Goal: Task Accomplishment & Management: Use online tool/utility

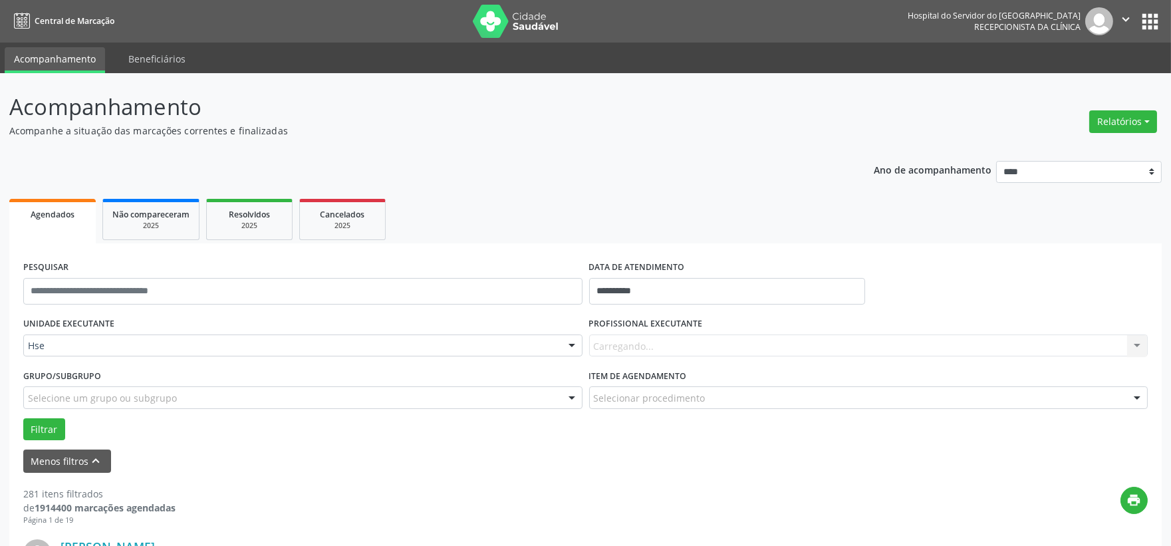
click at [655, 348] on div "Carregando... Nenhum resultado encontrado para: " " Não há nenhuma opção para s…" at bounding box center [868, 345] width 559 height 23
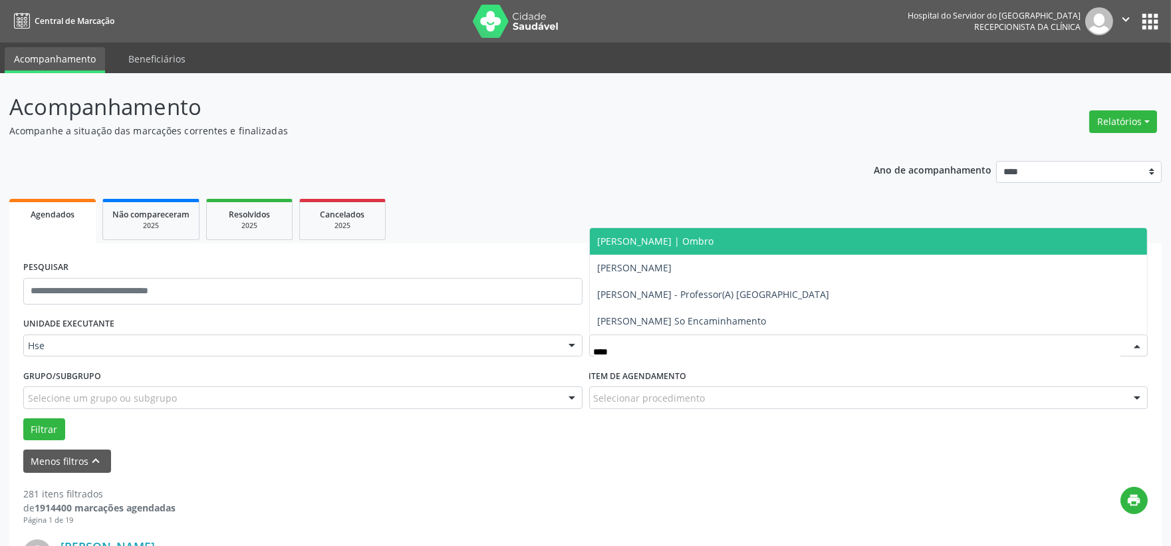
type input "*****"
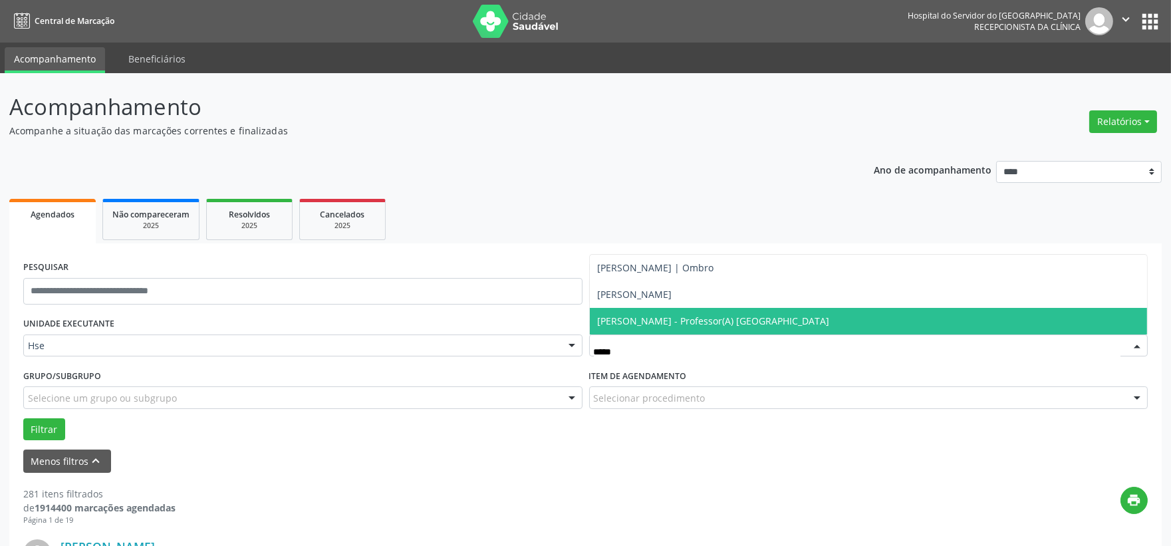
click at [653, 321] on span "[PERSON_NAME] - Professor(A) [GEOGRAPHIC_DATA]" at bounding box center [714, 320] width 232 height 13
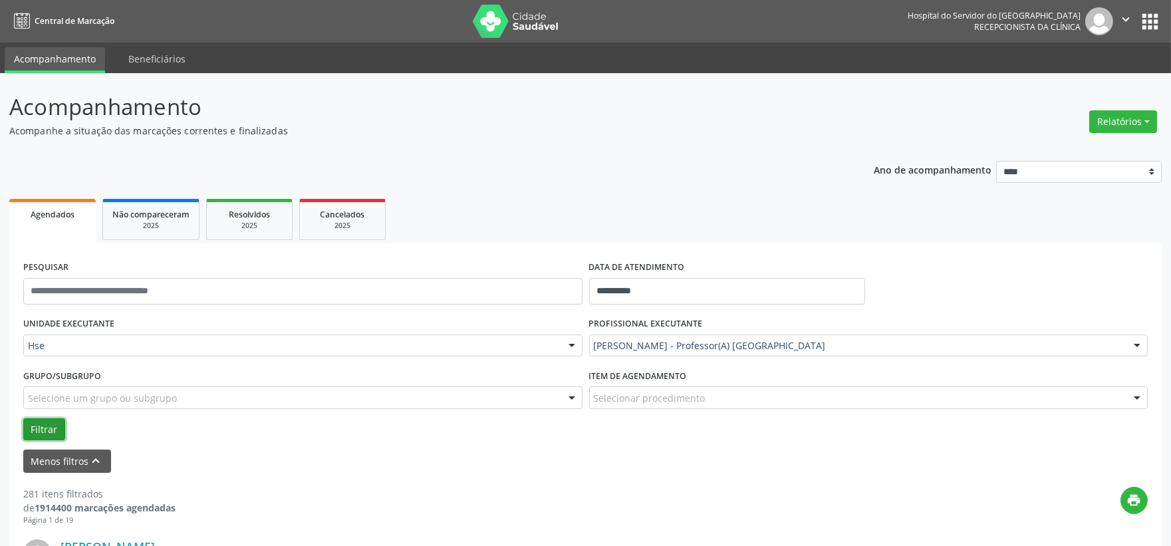
click at [47, 435] on button "Filtrar" at bounding box center [44, 429] width 42 height 23
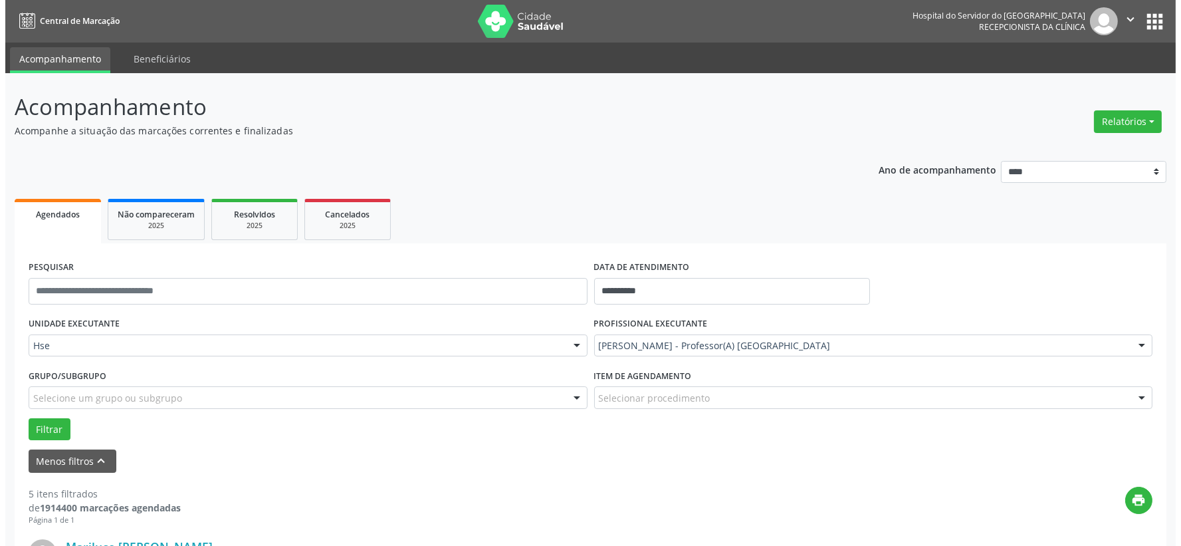
scroll to position [221, 0]
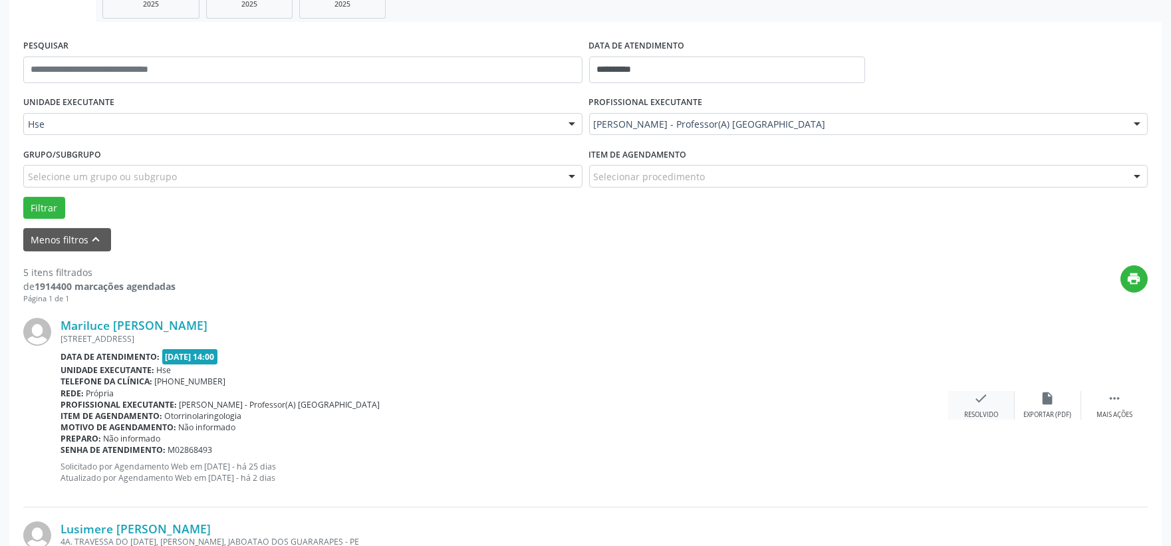
click at [987, 410] on div "Resolvido" at bounding box center [981, 414] width 34 height 9
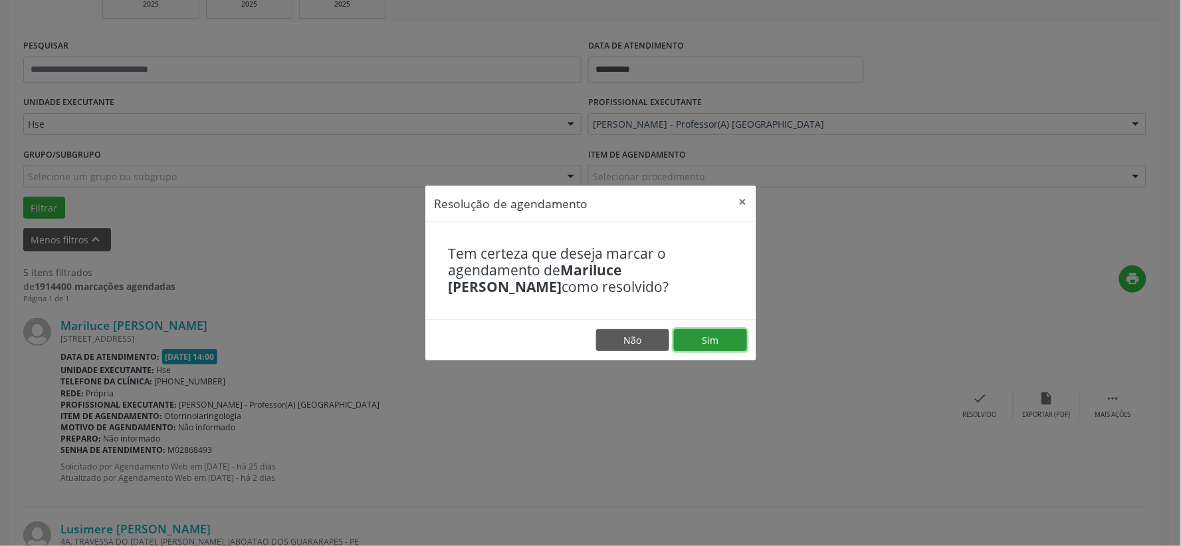
click at [716, 341] on button "Sim" at bounding box center [710, 340] width 73 height 23
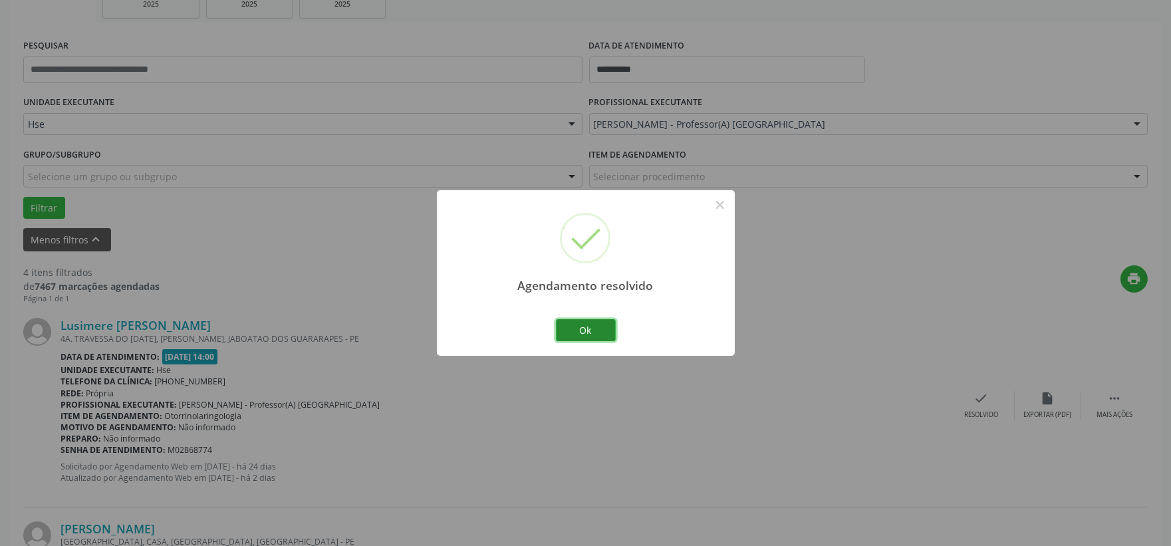
click at [590, 334] on button "Ok" at bounding box center [586, 330] width 60 height 23
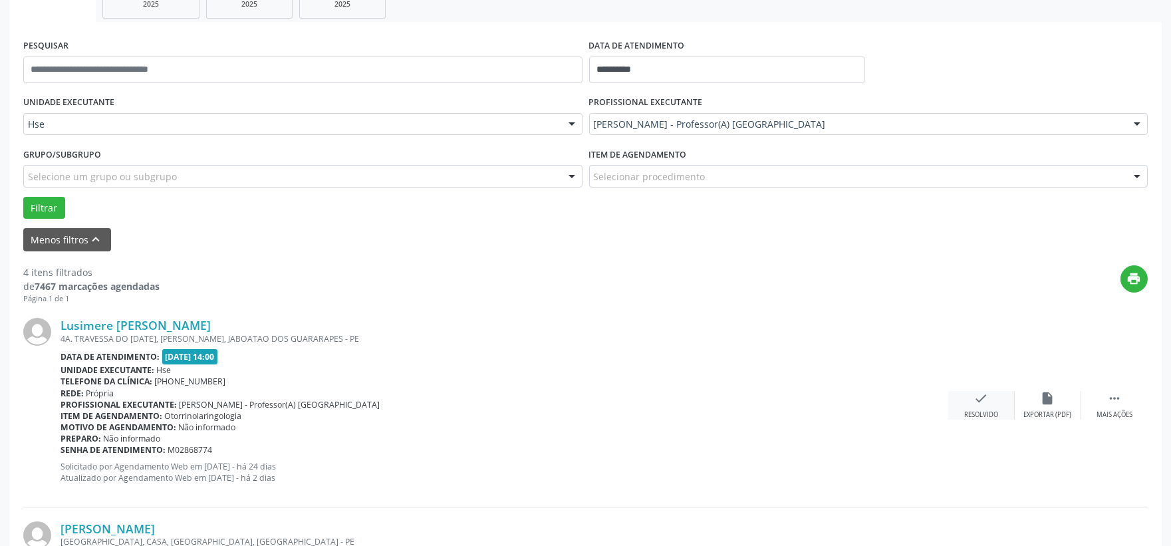
click at [984, 409] on div "check Resolvido" at bounding box center [981, 405] width 66 height 29
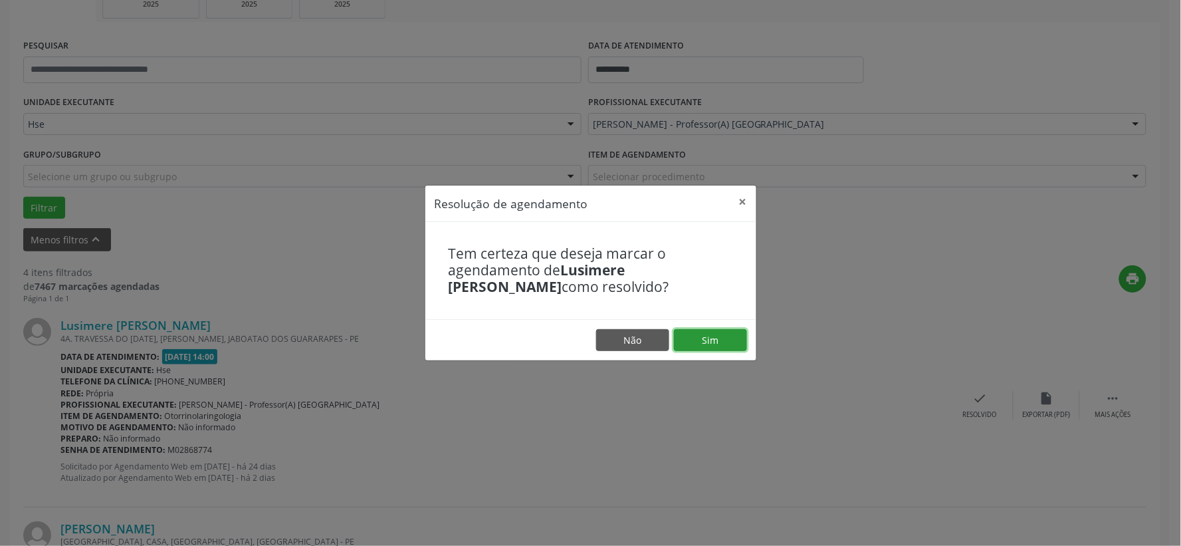
click at [693, 344] on button "Sim" at bounding box center [710, 340] width 73 height 23
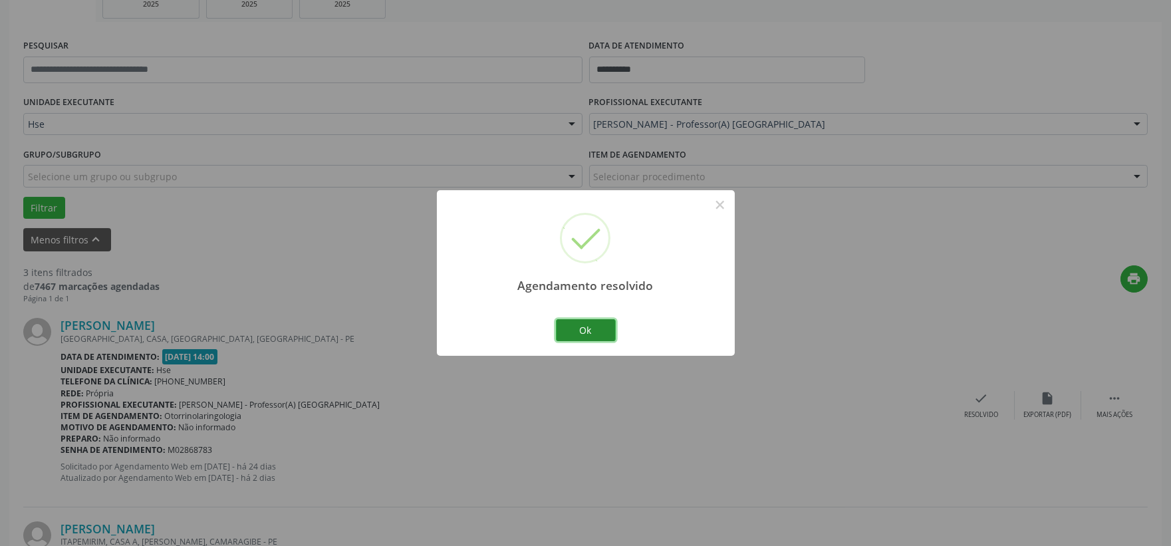
click at [568, 333] on button "Ok" at bounding box center [586, 330] width 60 height 23
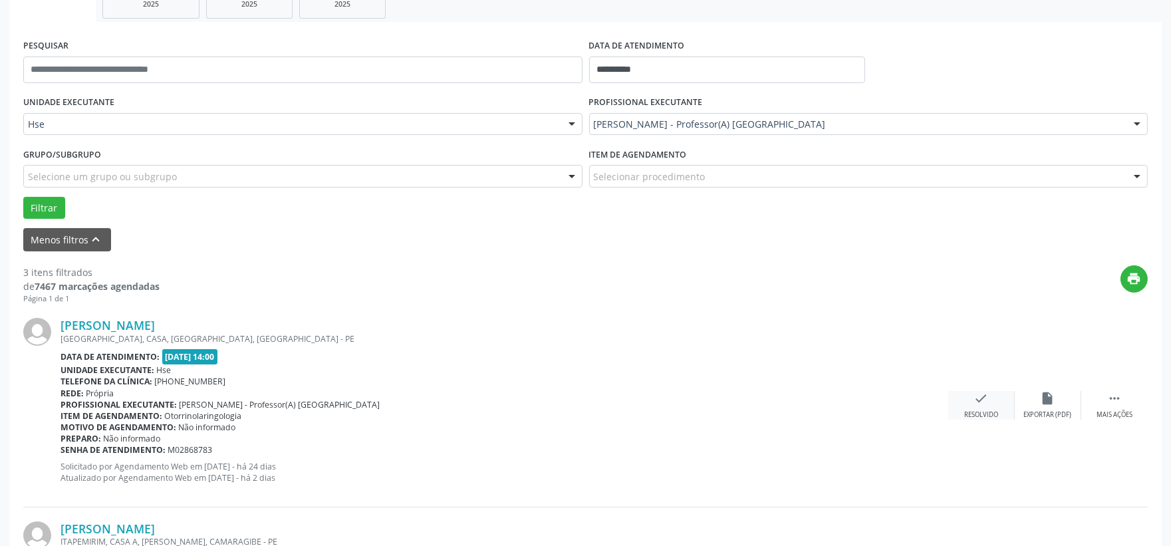
click at [989, 410] on div "Resolvido" at bounding box center [981, 414] width 34 height 9
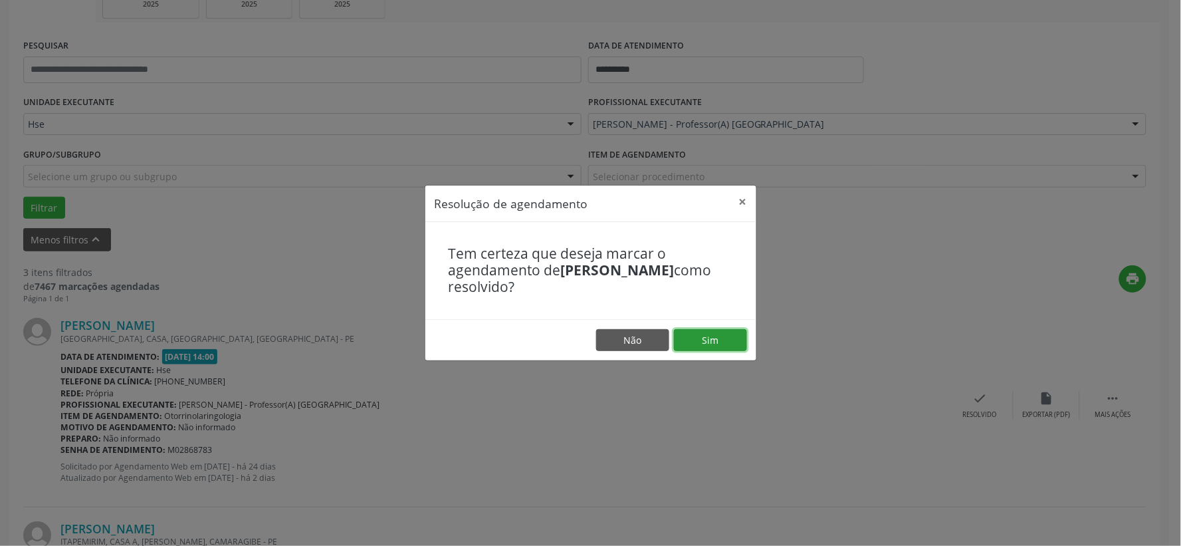
click at [734, 343] on button "Sim" at bounding box center [710, 340] width 73 height 23
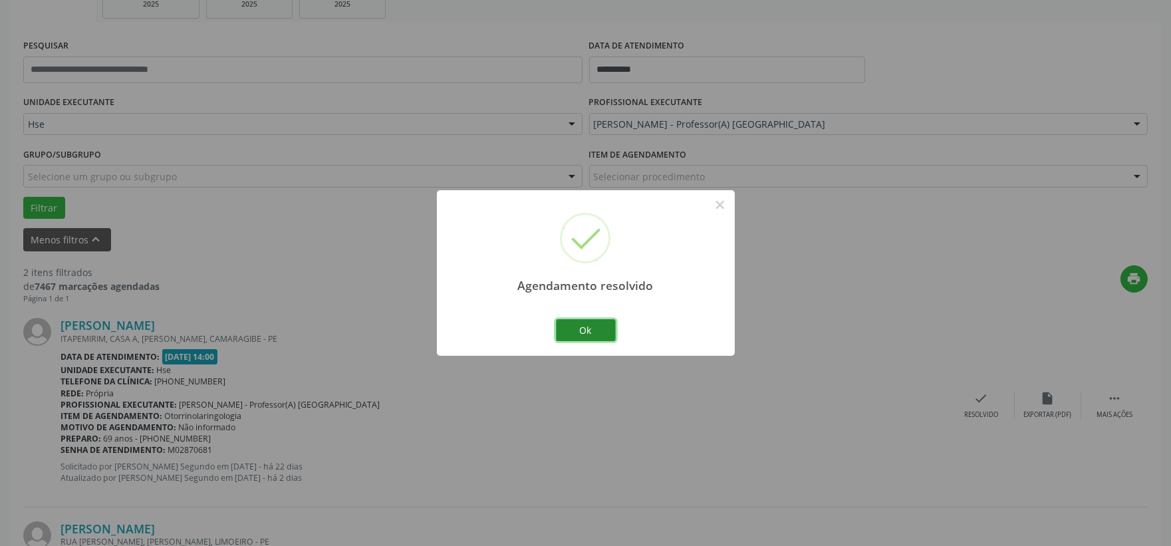
click at [583, 332] on button "Ok" at bounding box center [586, 330] width 60 height 23
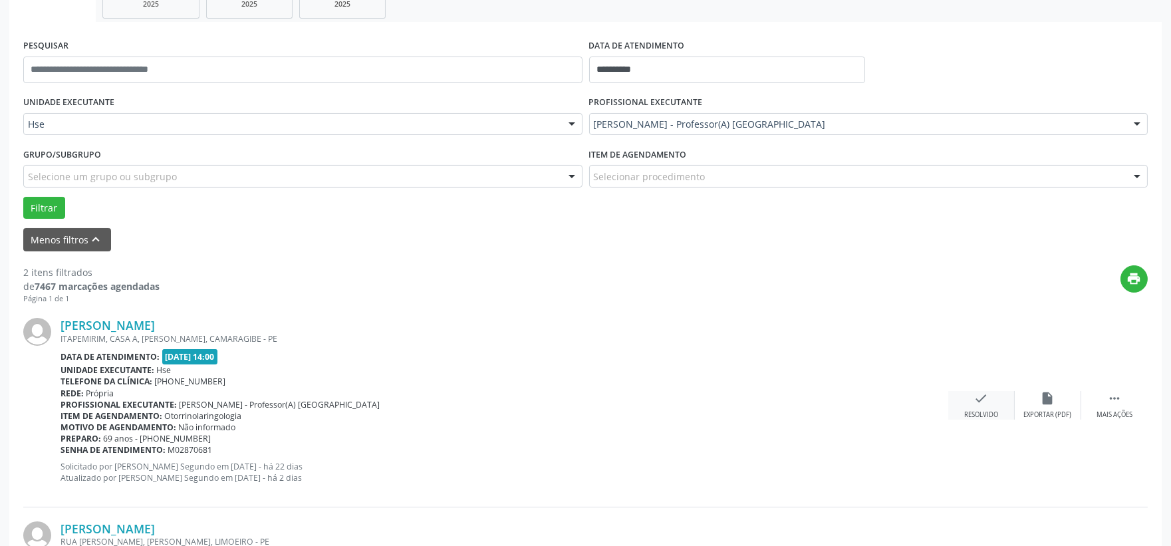
click at [957, 396] on div "check Resolvido" at bounding box center [981, 405] width 66 height 29
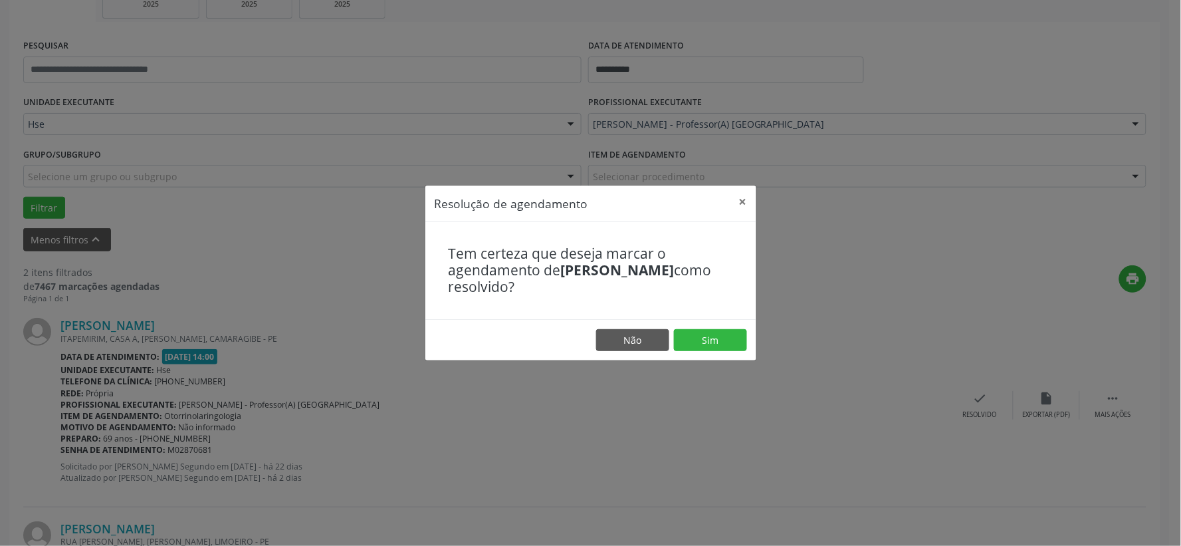
click at [698, 328] on footer "Não Sim" at bounding box center [590, 340] width 331 height 42
click at [699, 337] on button "Sim" at bounding box center [710, 340] width 73 height 23
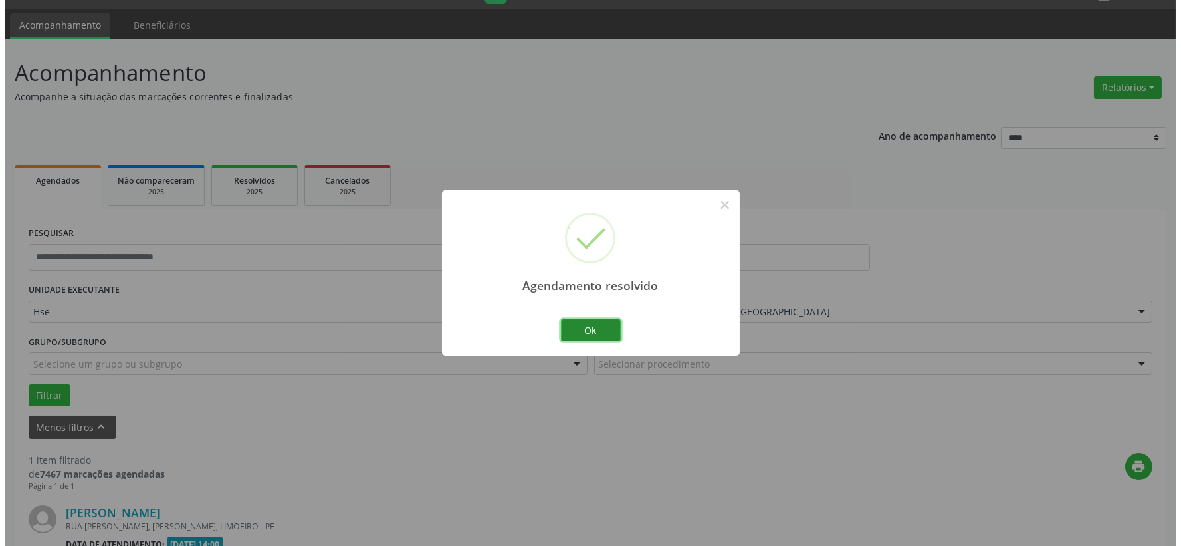
scroll to position [204, 0]
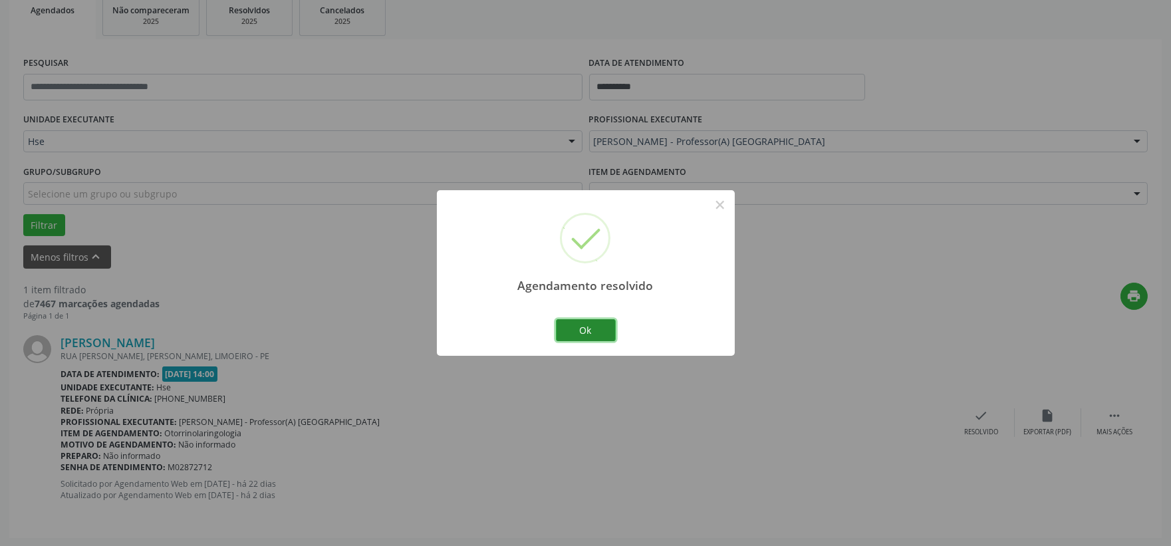
click at [570, 337] on button "Ok" at bounding box center [586, 330] width 60 height 23
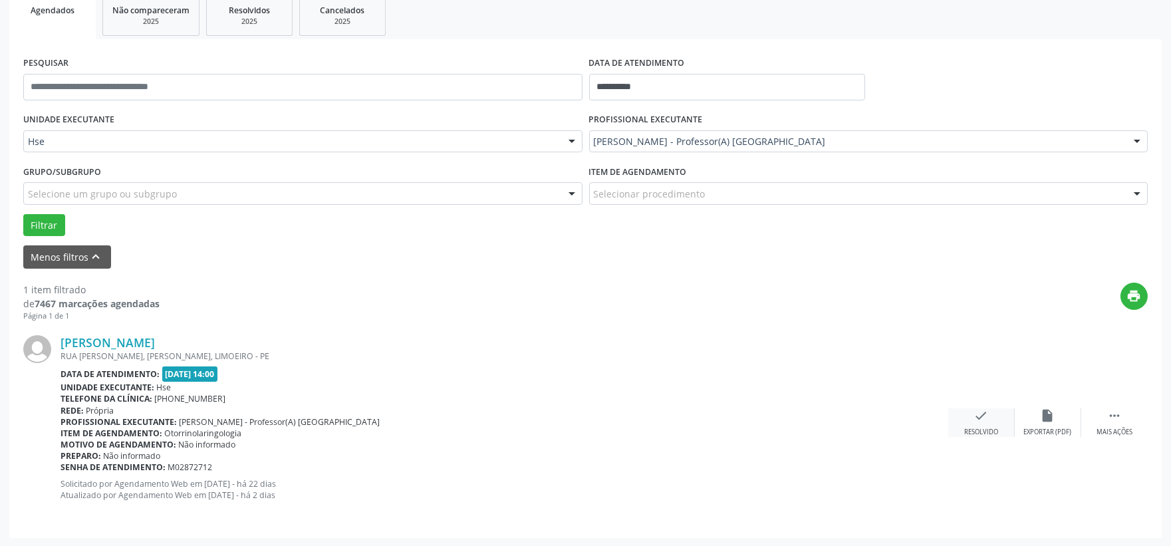
click at [969, 415] on div "check Resolvido" at bounding box center [981, 422] width 66 height 29
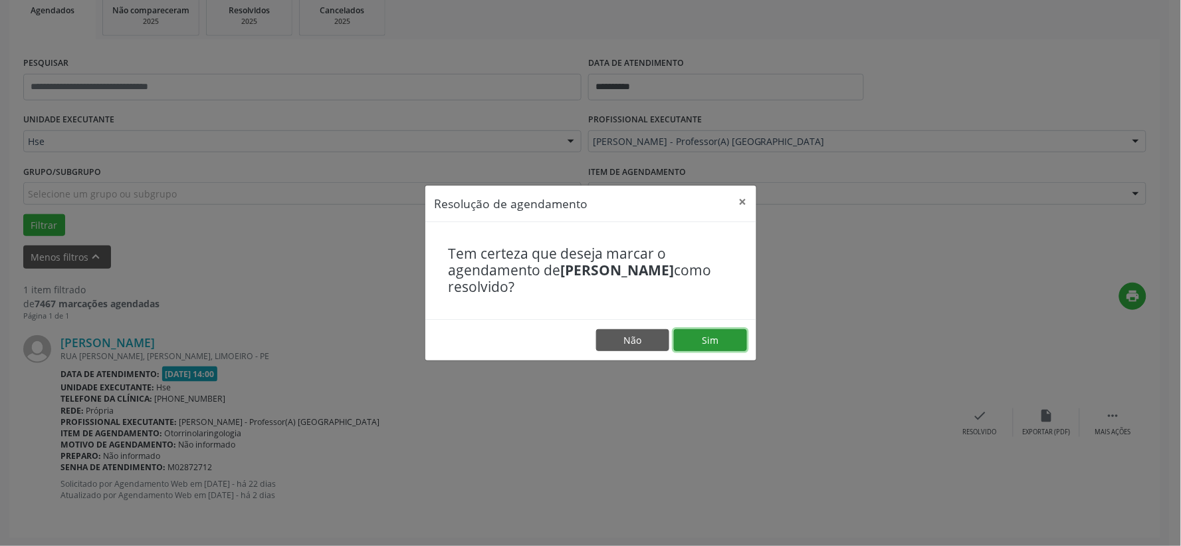
click at [711, 350] on button "Sim" at bounding box center [710, 340] width 73 height 23
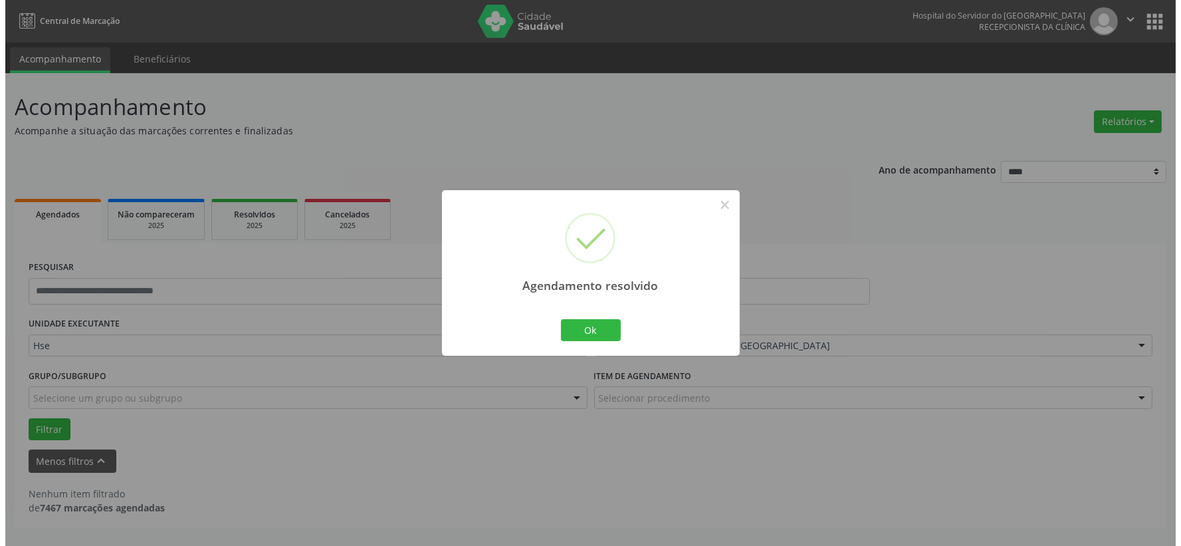
scroll to position [0, 0]
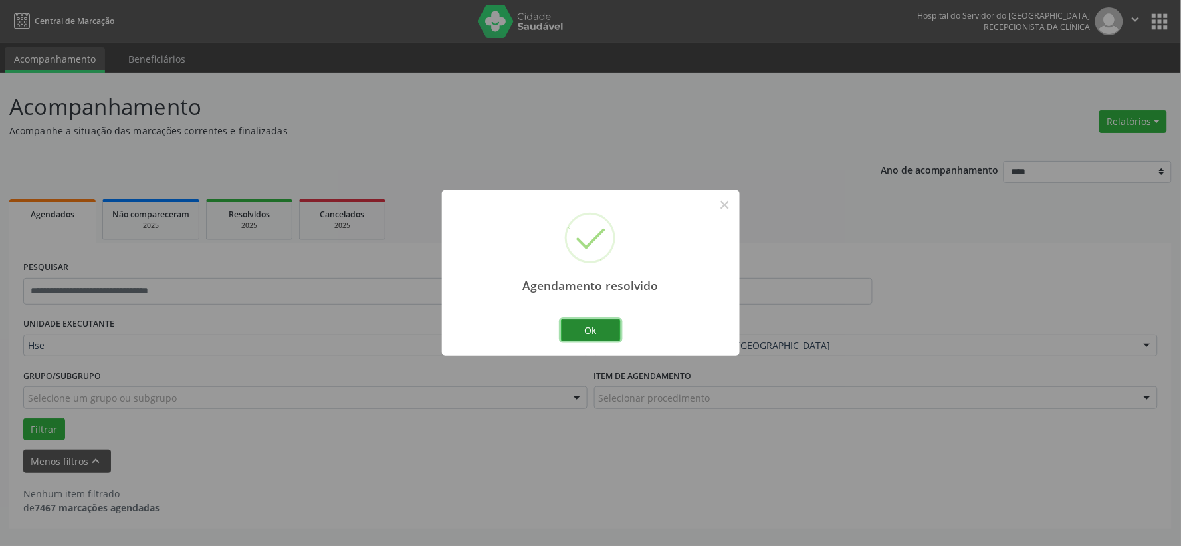
click at [600, 335] on button "Ok" at bounding box center [591, 330] width 60 height 23
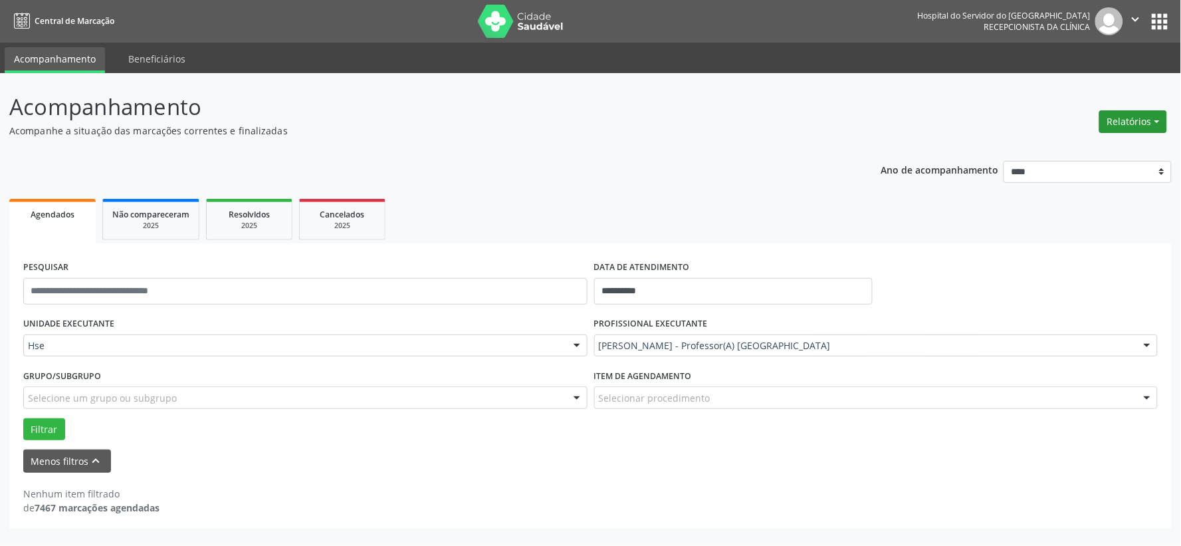
click at [1105, 126] on button "Relatórios" at bounding box center [1133, 121] width 68 height 23
click at [1089, 138] on ul "Agendamentos Procedimentos realizados" at bounding box center [1095, 159] width 144 height 48
click at [1083, 140] on link "Agendamentos" at bounding box center [1095, 149] width 143 height 19
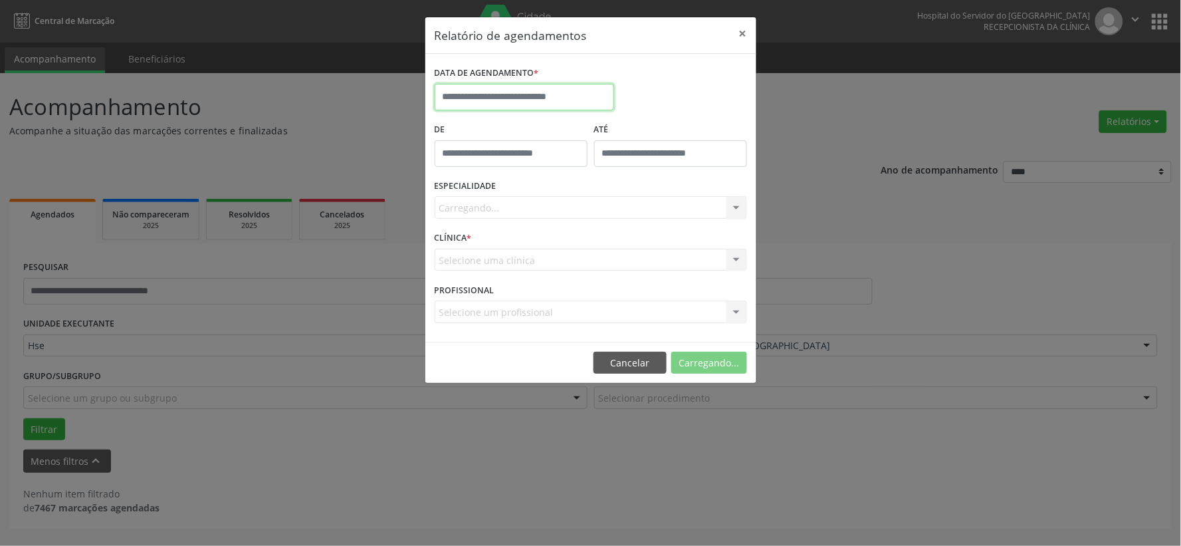
click at [454, 89] on input "text" at bounding box center [524, 97] width 179 height 27
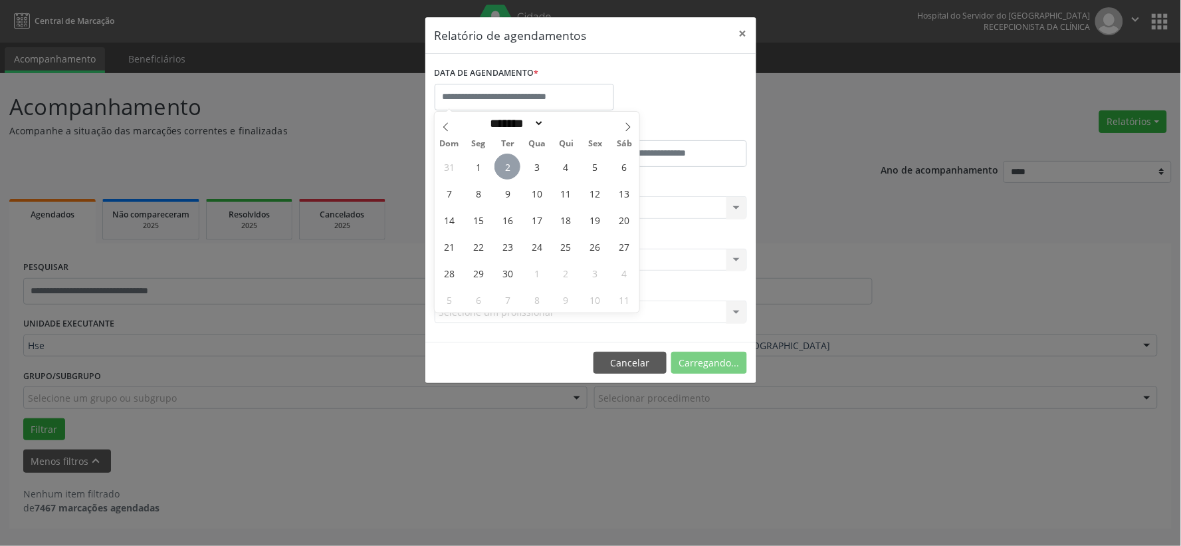
click at [507, 166] on span "2" at bounding box center [508, 167] width 26 height 26
type input "**********"
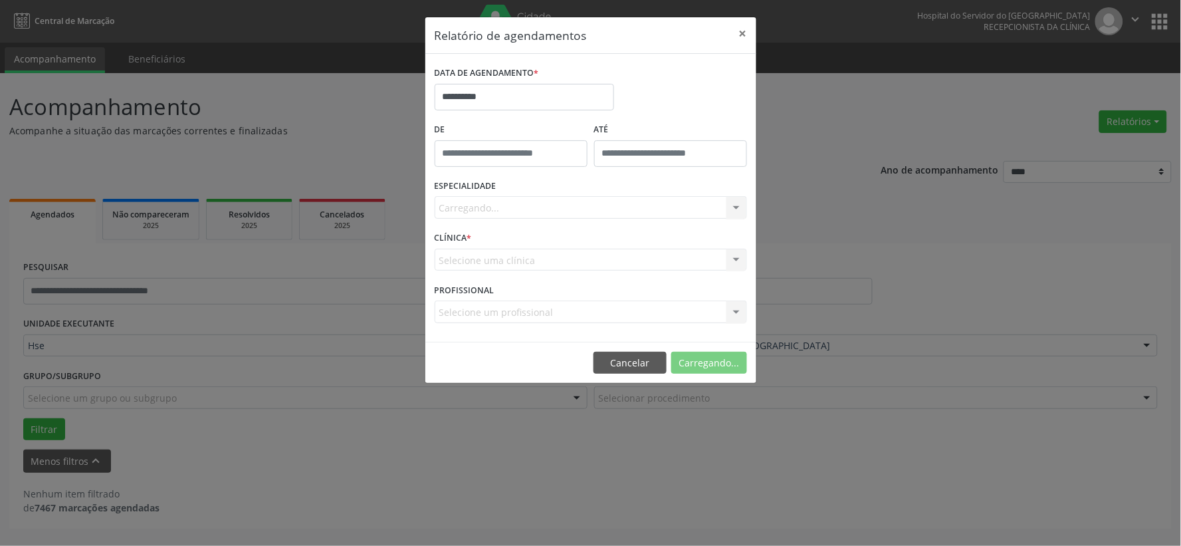
click at [522, 208] on div "Carregando... Todas as especialidades Alergologia Angiologia Arritmologia Cardi…" at bounding box center [591, 207] width 312 height 23
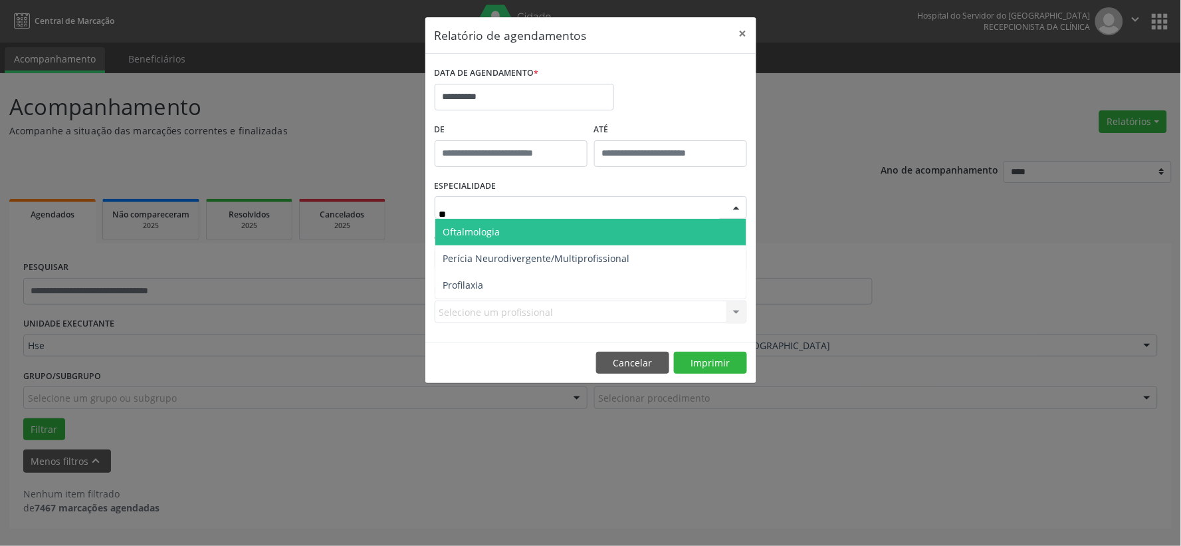
type input "***"
click at [491, 234] on span "Oftalmologia" at bounding box center [471, 231] width 57 height 13
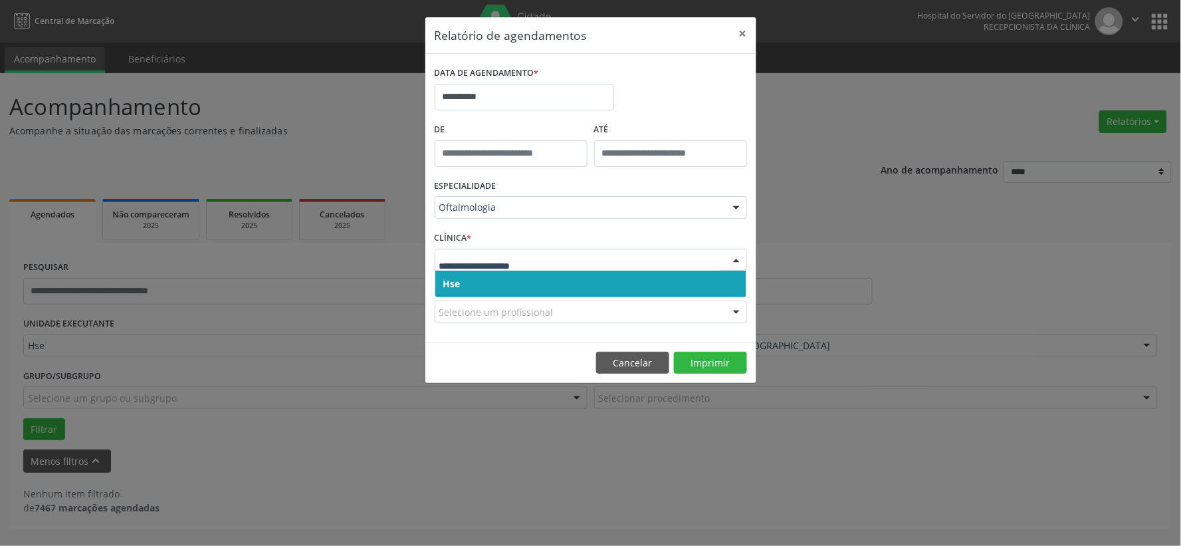
click at [483, 251] on div at bounding box center [591, 260] width 312 height 23
click at [493, 281] on span "Hse" at bounding box center [590, 284] width 311 height 27
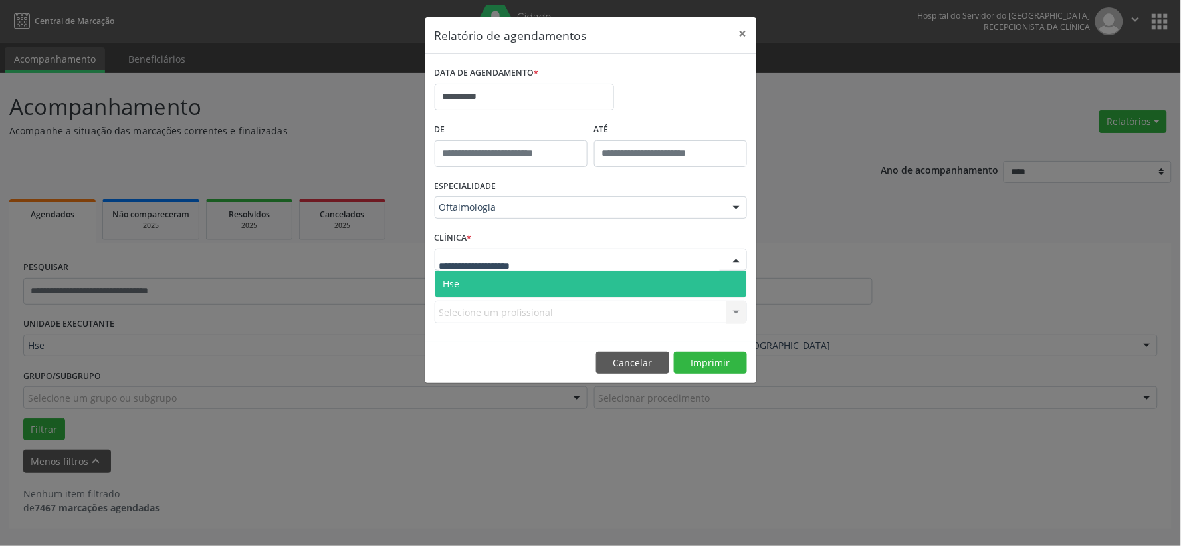
click at [493, 281] on span "Hse" at bounding box center [590, 284] width 311 height 27
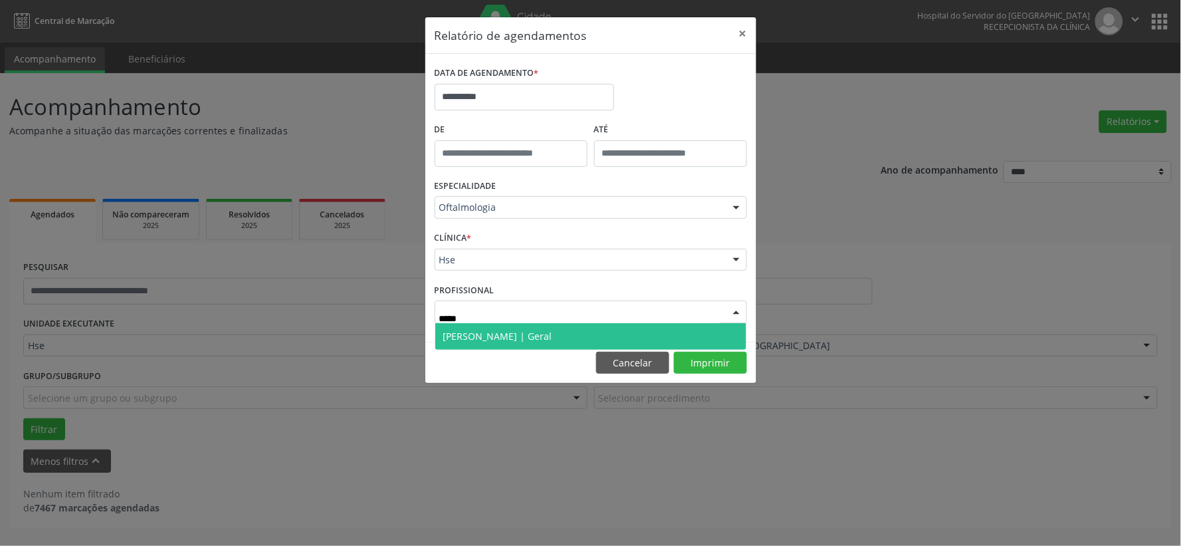
type input "******"
click at [492, 338] on span "[PERSON_NAME] | Geral" at bounding box center [497, 336] width 109 height 13
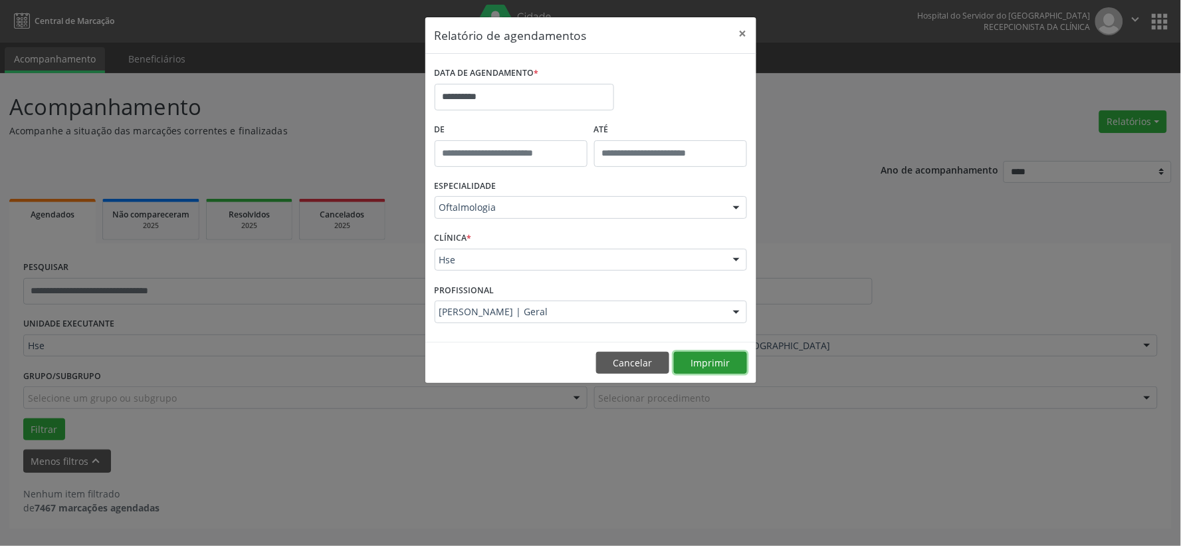
click at [713, 354] on button "Imprimir" at bounding box center [710, 363] width 73 height 23
